Goal: Task Accomplishment & Management: Complete application form

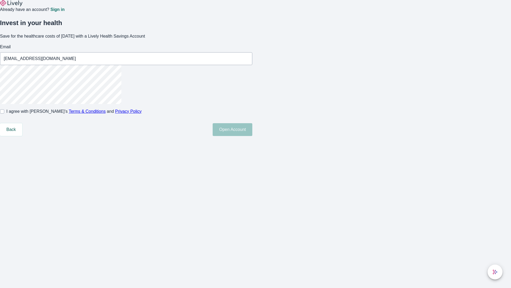
click at [4, 113] on input "I agree with Lively’s Terms & Conditions and Privacy Policy" at bounding box center [2, 111] width 4 height 4
checkbox input "true"
click at [252, 136] on button "Open Account" at bounding box center [233, 129] width 40 height 13
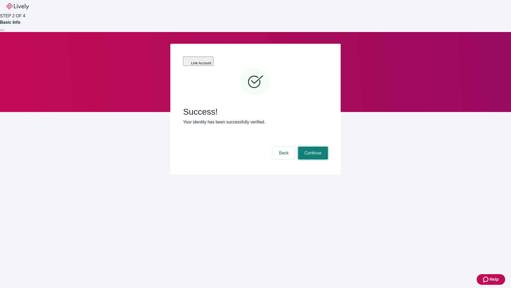
click at [312, 146] on button "Continue" at bounding box center [313, 152] width 30 height 13
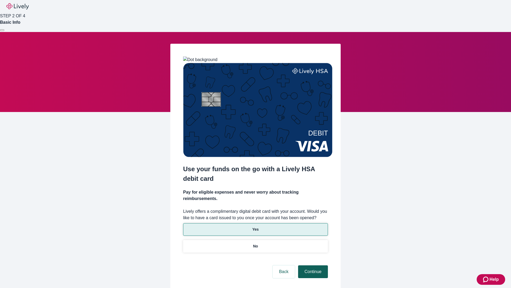
click at [255, 243] on p "No" at bounding box center [255, 246] width 5 height 6
click at [312, 265] on button "Continue" at bounding box center [313, 271] width 30 height 13
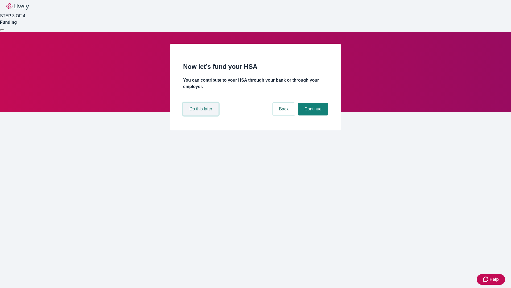
click at [202, 115] on button "Do this later" at bounding box center [200, 108] width 35 height 13
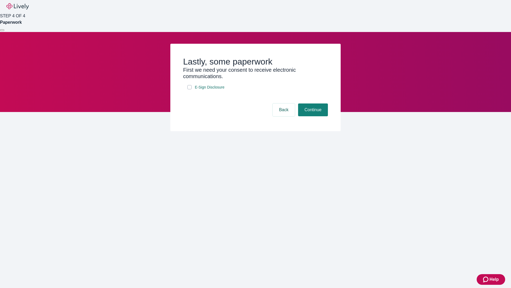
click at [190, 89] on input "E-Sign Disclosure" at bounding box center [189, 87] width 4 height 4
checkbox input "true"
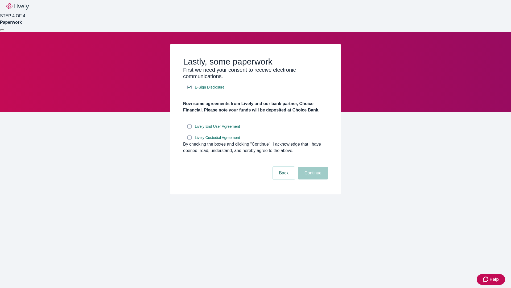
click at [190, 128] on input "Lively End User Agreement" at bounding box center [189, 126] width 4 height 4
checkbox input "true"
click at [190, 139] on input "Lively Custodial Agreement" at bounding box center [189, 137] width 4 height 4
checkbox input "true"
click at [312, 179] on button "Continue" at bounding box center [313, 172] width 30 height 13
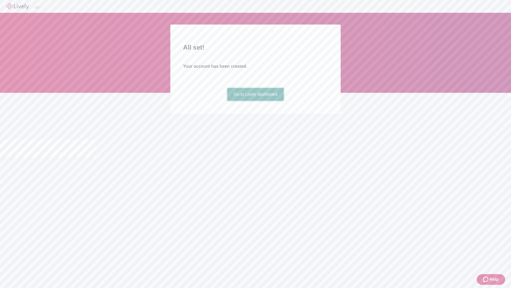
click at [255, 101] on link "Go to Lively dashboard" at bounding box center [255, 94] width 57 height 13
